Goal: Task Accomplishment & Management: Use online tool/utility

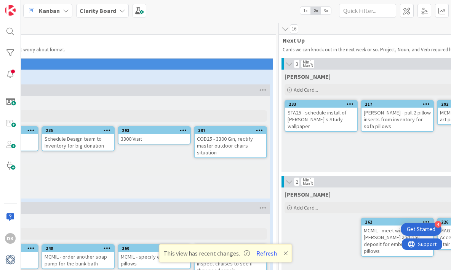
scroll to position [0, 161]
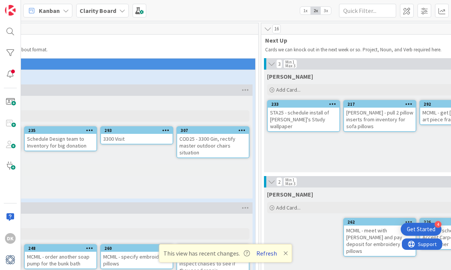
click at [272, 250] on button "Refresh" at bounding box center [267, 254] width 26 height 10
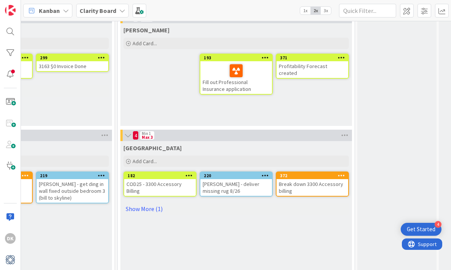
scroll to position [637, 545]
click at [153, 206] on link "Show More (1)" at bounding box center [235, 209] width 225 height 12
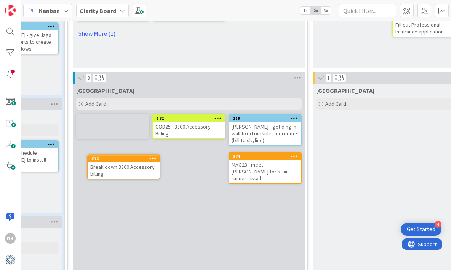
scroll to position [694, 336]
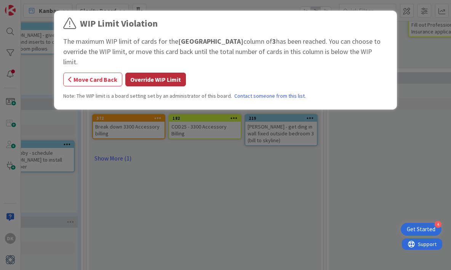
click at [154, 73] on button "Override WIP Limit" at bounding box center [155, 80] width 61 height 14
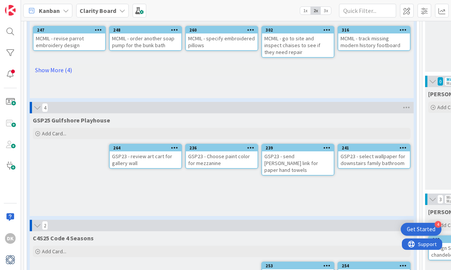
scroll to position [201, 0]
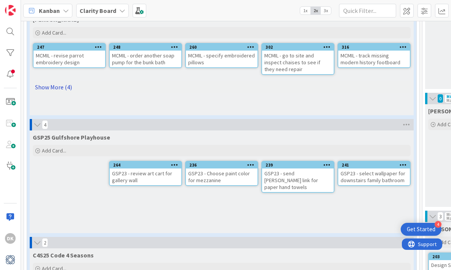
click at [58, 87] on link "Show More (4)" at bounding box center [222, 87] width 378 height 12
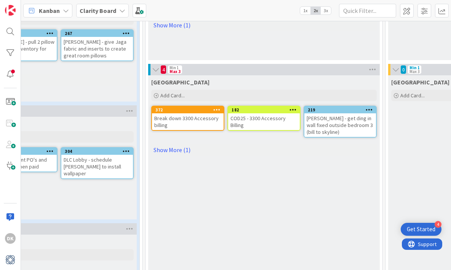
scroll to position [703, 278]
click at [368, 110] on icon at bounding box center [368, 109] width 7 height 5
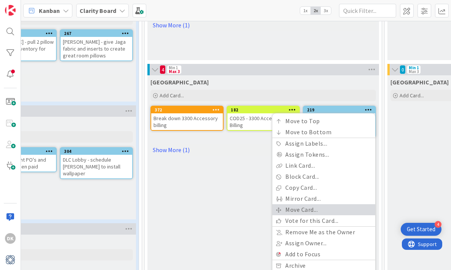
click at [321, 208] on link "Move Card..." at bounding box center [323, 210] width 103 height 11
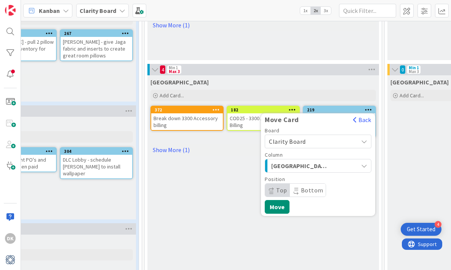
click at [312, 165] on span "[GEOGRAPHIC_DATA]" at bounding box center [299, 166] width 57 height 10
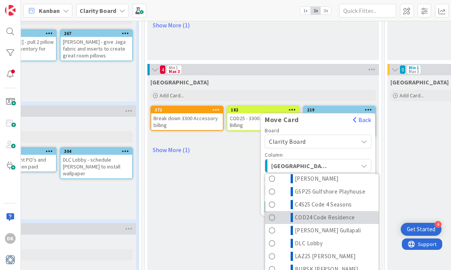
scroll to position [50, 0]
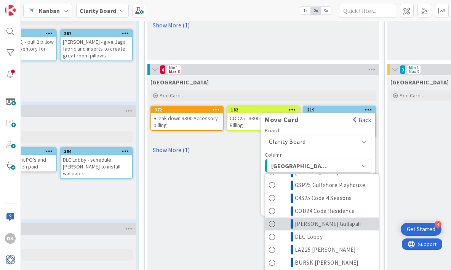
click at [318, 226] on span "[PERSON_NAME] Gullapali" at bounding box center [328, 224] width 66 height 9
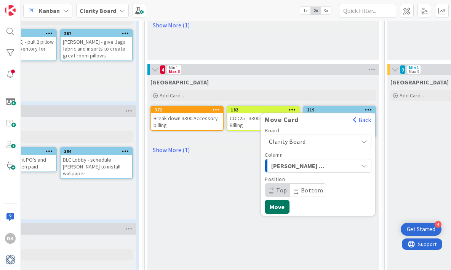
click at [276, 213] on button "Move" at bounding box center [277, 207] width 25 height 14
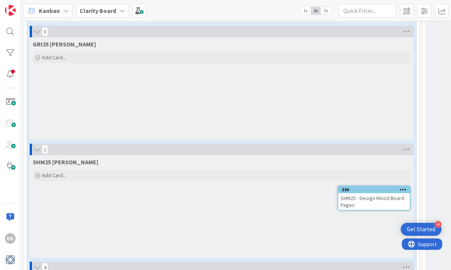
scroll to position [1610, 0]
click at [144, 200] on div "SHM25 Schmelzle Add Card... 309 SHM25 - Design Mood Board Pages" at bounding box center [222, 205] width 384 height 103
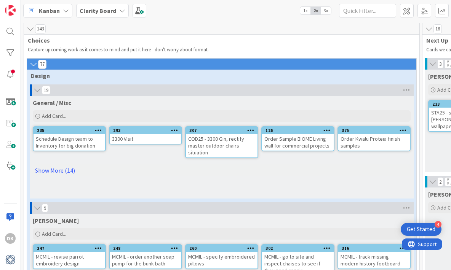
scroll to position [0, 0]
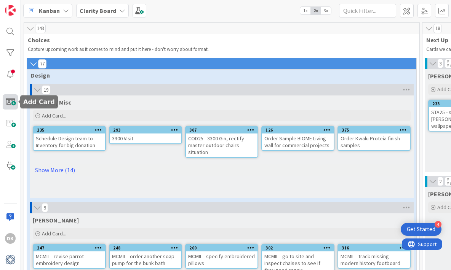
click at [8, 106] on span at bounding box center [10, 101] width 15 height 15
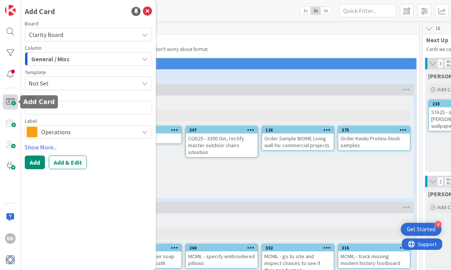
type textarea "x"
type textarea "D"
type textarea "x"
type textarea "De"
type textarea "x"
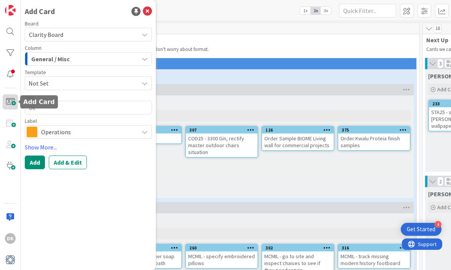
type textarea "Del"
type textarea "x"
type textarea "Deli"
type textarea "x"
type textarea "Deliv"
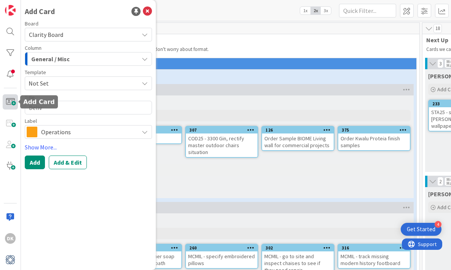
type textarea "x"
type textarea "Delive"
type textarea "x"
type textarea "Deliver"
type textarea "x"
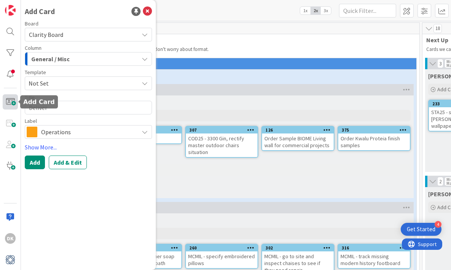
type textarea "Deliver S"
type textarea "x"
type textarea "Deliver St"
type textarea "x"
type textarea "Deliver Sto"
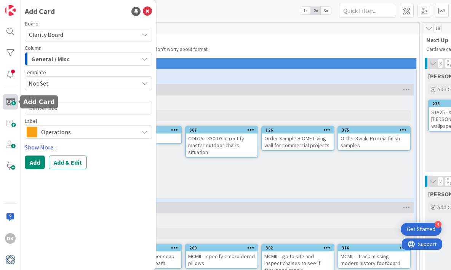
type textarea "x"
type textarea "Deliver Stom"
type textarea "x"
type textarea "Deliver Stomb"
type textarea "x"
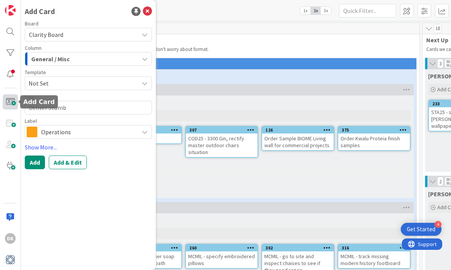
type textarea "Deliver Stombe"
type textarea "x"
type textarea "Deliver Stomber"
type textarea "x"
type textarea "Deliver Stomberg"
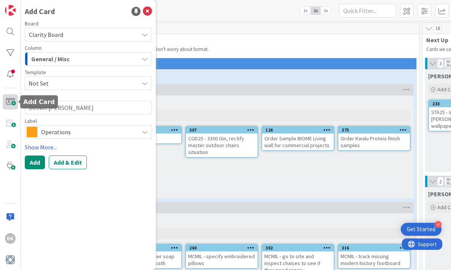
type textarea "x"
type textarea "Deliver Stomberg"
type textarea "x"
type textarea "Deliver Stomberg L"
type textarea "x"
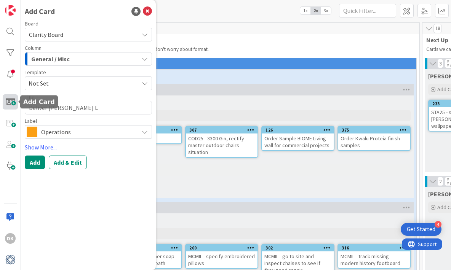
type textarea "Deliver Stomberg Li"
type textarea "x"
type textarea "Deliver Stomberg Lig"
type textarea "x"
type textarea "Deliver Stomberg Ligh"
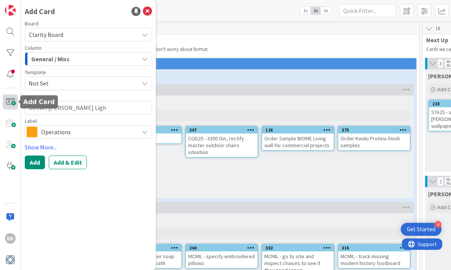
type textarea "x"
type textarea "Deliver Stomberg Light"
type textarea "x"
type textarea "Deliver Stomberg Light B"
type textarea "x"
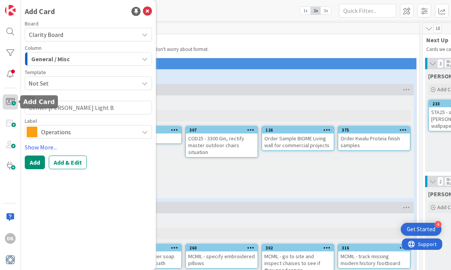
type textarea "Deliver Stomberg Light Bo"
type textarea "x"
type textarea "Deliver Stomberg Light Box"
type textarea "x"
type textarea "Deliver Stomberg Light Box"
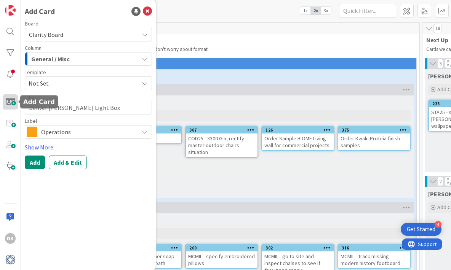
type textarea "x"
type textarea "Deliver Stomberg Light Box &"
type textarea "x"
type textarea "Deliver Stomberg Light Box & h"
type textarea "x"
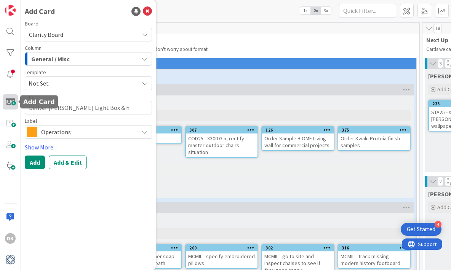
type textarea "Deliver Stomberg Light Box &"
type textarea "x"
type textarea "Deliver Stomberg Light Box & o"
type textarea "x"
type textarea "Deliver Stomberg Light Box & or"
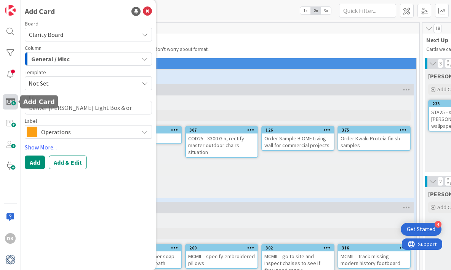
type textarea "x"
type textarea "Deliver Stomberg Light Box & orch"
type textarea "x"
type textarea "Deliver Stomberg Light Box & orche"
type textarea "x"
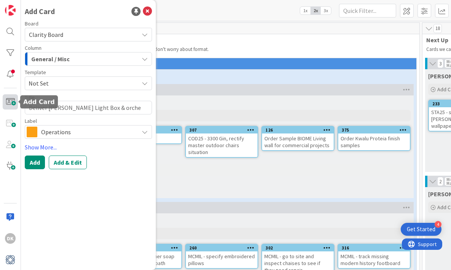
type textarea "Deliver Stomberg Light Box & orches"
type textarea "x"
type textarea "Deliver Stomberg Light Box & orchesc"
type textarea "x"
type textarea "Deliver Stomberg Light Box & orches"
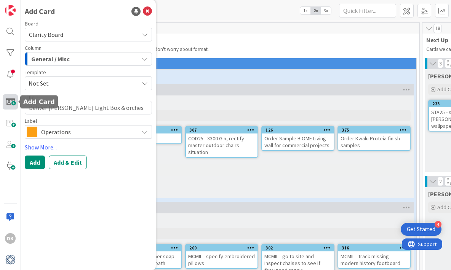
type textarea "x"
type textarea "Deliver Stomberg Light Box & orchest"
type textarea "x"
type textarea "Deliver Stomberg Light Box & orchestr"
type textarea "x"
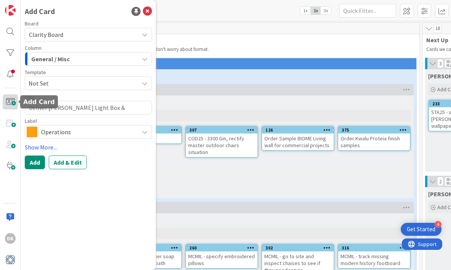
type textarea "Deliver Stomberg Light Box & orchestra"
type textarea "x"
type textarea "Deliver Stomberg Light Box & orchestrat"
type textarea "x"
type textarea "Deliver Stomberg Light Box & orchestrate"
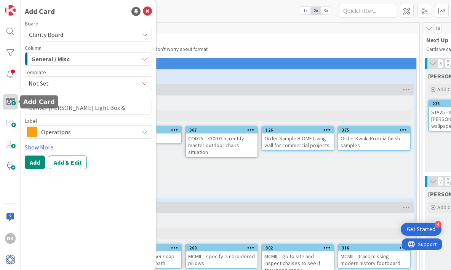
type textarea "x"
type textarea "Deliver Stomberg Light Box & orchestrate"
type textarea "x"
type textarea "Deliver Stomberg Light Box & orchestrate p"
type textarea "x"
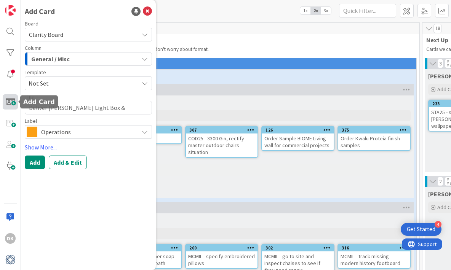
type textarea "Deliver Stomberg Light Box & orchestrate pr"
type textarea "x"
type textarea "Deliver Stomberg Light Box & orchestrate pro"
type textarea "x"
type textarea "Deliver Stomberg Light Box & orchestrate prog"
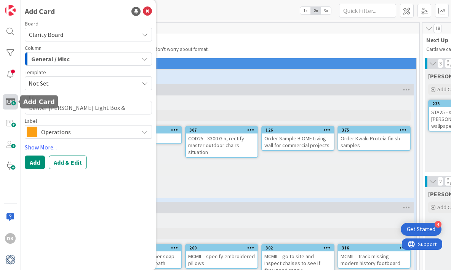
type textarea "x"
type textarea "Deliver Stomberg Light Box & orchestrate progr"
type textarea "x"
type textarea "Deliver Stomberg Light Box & orchestrate progra"
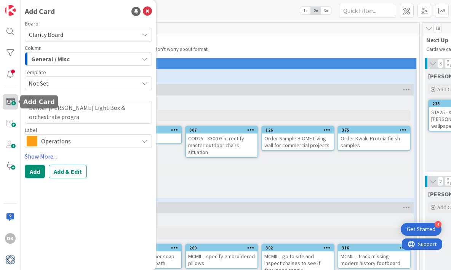
type textarea "x"
type textarea "Deliver Stomberg Light Box & orchestrate program"
type textarea "x"
type textarea "Deliver Stomberg Light Box & orchestrate programm"
type textarea "x"
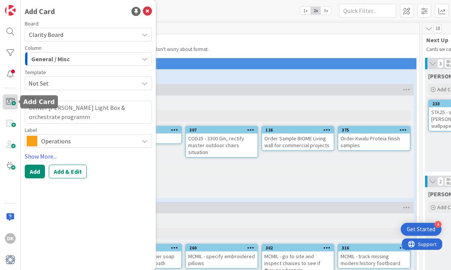
type textarea "Deliver Stomberg Light Box & orchestrate programmi"
type textarea "x"
type textarea "Deliver Stomberg Light Box & orchestrate programmin"
type textarea "x"
type textarea "Deliver Stomberg Light Box & orchestrate programming"
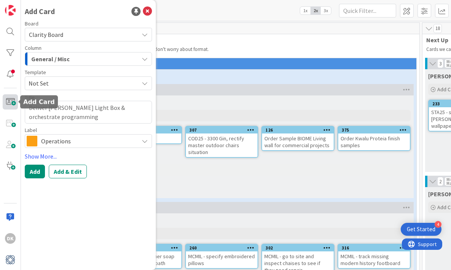
type textarea "x"
type textarea "Deliver Stomberg Light Box & orchestrate programming"
type textarea "x"
type textarea "Deliver Stomberg Light Box & orchestrate programming i"
type textarea "x"
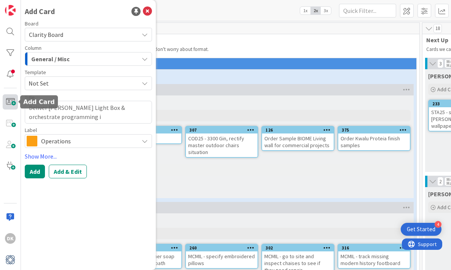
type textarea "Deliver Stomberg Light Box & orchestrate programming"
type textarea "x"
type textarea "Deliver Stomberg Light Box & orchestrate programming o"
type textarea "x"
type textarea "Deliver Stomberg Light Box & orchestrate programming of"
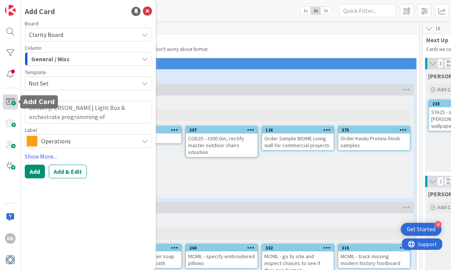
type textarea "x"
type textarea "Deliver Stomberg Light Box & orchestrate programming of"
type textarea "x"
type textarea "Deliver Stomberg Light Box & orchestrate programming of i"
type textarea "x"
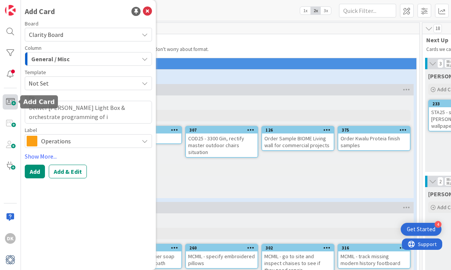
type textarea "Deliver Stomberg Light Box & orchestrate programming of it"
type textarea "x"
type textarea "Deliver Stomberg Light Box & orchestrate programming of it"
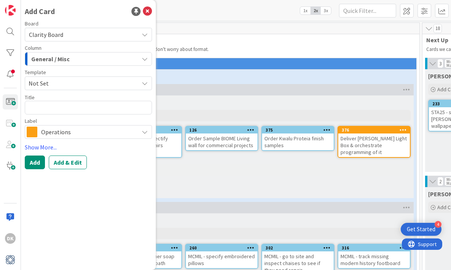
click at [253, 190] on div "General / Misc Add Card... 376 Deliver Stomberg Light Box & orchestrate program…" at bounding box center [222, 147] width 384 height 103
